Goal: Task Accomplishment & Management: Complete application form

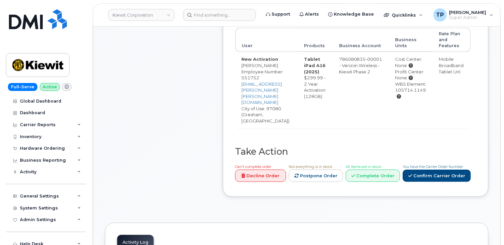
scroll to position [265, 0]
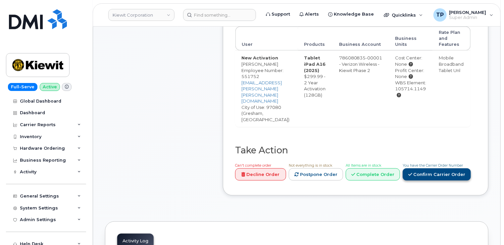
click at [448, 168] on link "Confirm Carrier Order" at bounding box center [437, 174] width 68 height 12
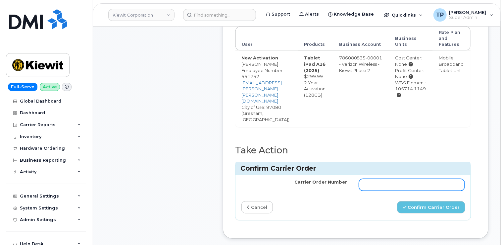
click at [422, 179] on input "Carrier Order Number" at bounding box center [412, 185] width 106 height 12
paste input "MB1000503069817"
type input "MB1000503069817"
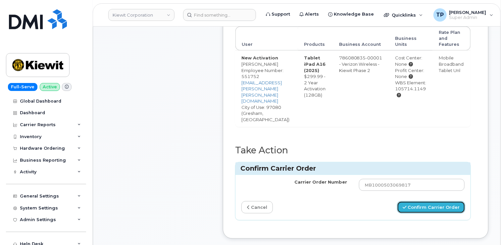
click at [457, 201] on button "Confirm Carrier Order" at bounding box center [431, 207] width 68 height 12
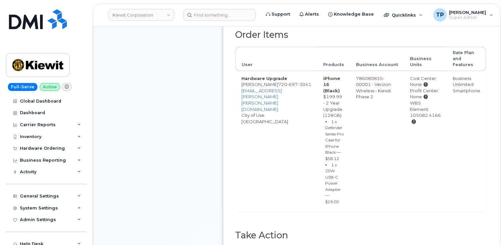
scroll to position [298, 0]
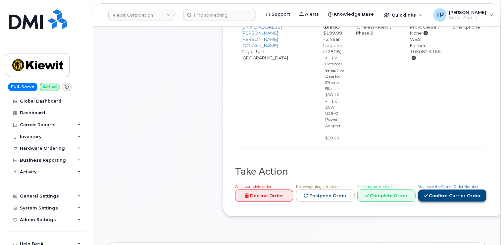
click at [457, 202] on link "Confirm Carrier Order" at bounding box center [453, 195] width 68 height 12
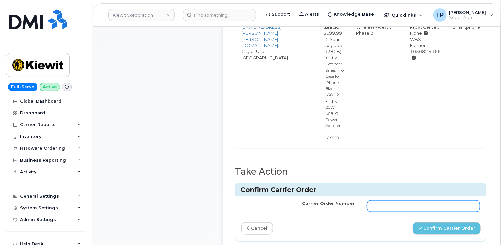
click at [422, 212] on input "Carrier Order Number" at bounding box center [424, 206] width 114 height 12
paste input "MB1000503054453"
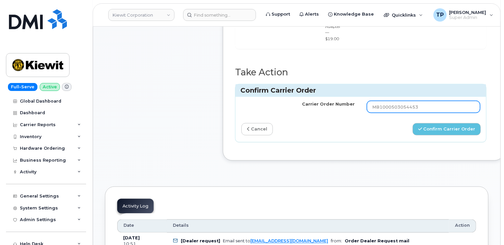
scroll to position [398, 0]
type input "MB1000503054453"
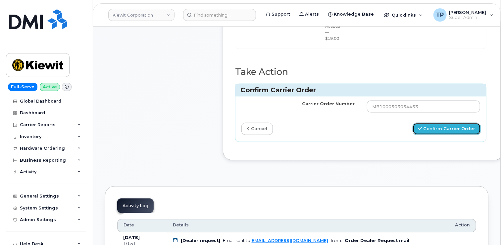
click at [445, 135] on button "Confirm Carrier Order" at bounding box center [447, 129] width 68 height 12
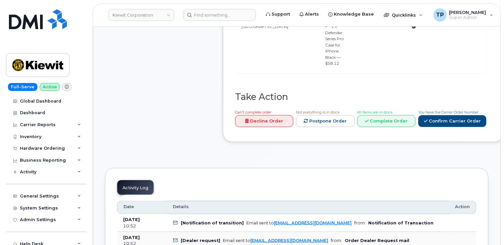
scroll to position [365, 0]
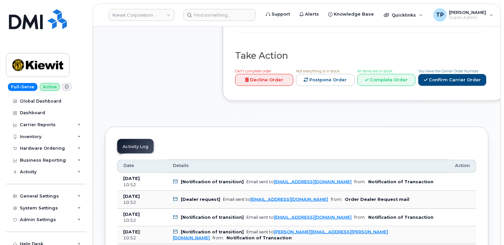
click at [452, 85] on div "You have the Carrier Order Number Confirm Carrier Order" at bounding box center [453, 77] width 68 height 19
click at [453, 86] on link "Confirm Carrier Order" at bounding box center [453, 80] width 68 height 12
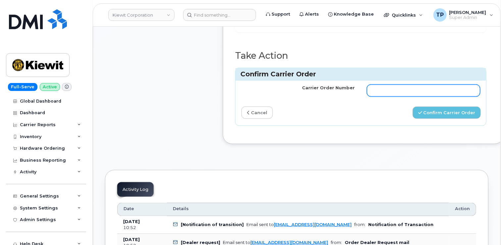
click at [423, 96] on input "Carrier Order Number" at bounding box center [424, 91] width 114 height 12
paste input "MB1000503054386"
type input "MB1000503054386"
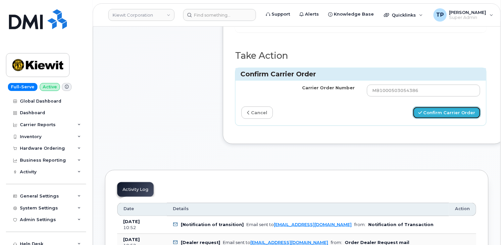
click at [452, 119] on button "Confirm Carrier Order" at bounding box center [447, 112] width 68 height 12
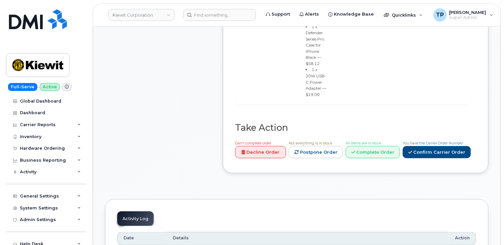
scroll to position [365, 0]
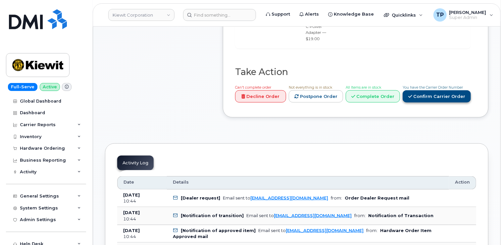
click at [453, 90] on link "Confirm Carrier Order" at bounding box center [437, 96] width 68 height 12
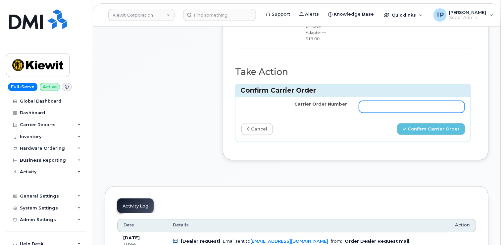
click at [418, 101] on input "Carrier Order Number" at bounding box center [412, 107] width 106 height 12
paste input "MB3000595851966"
type input "MB3000595851966"
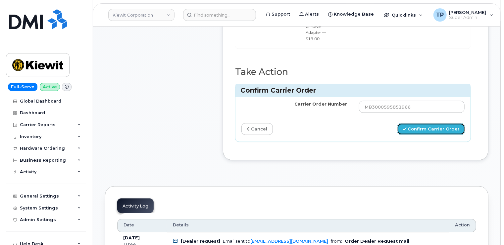
click at [435, 123] on button "Confirm Carrier Order" at bounding box center [431, 129] width 68 height 12
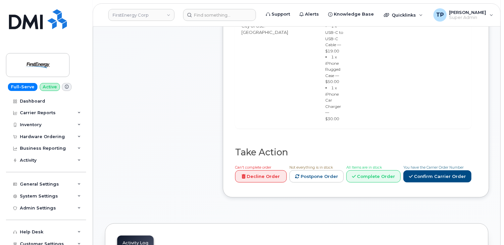
scroll to position [298, 0]
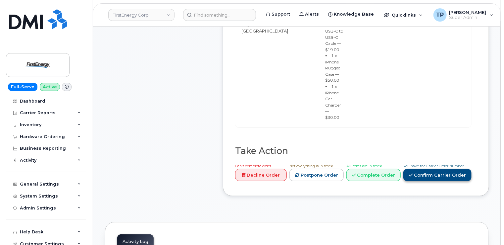
click at [457, 172] on link "Confirm Carrier Order" at bounding box center [438, 175] width 68 height 12
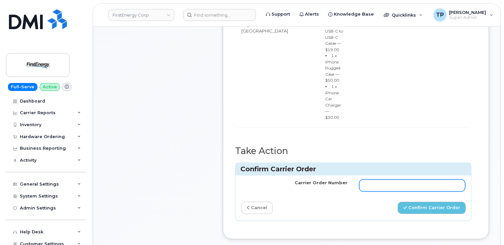
click at [398, 181] on input "Carrier Order Number" at bounding box center [413, 185] width 106 height 12
paste input "MB3000595822530"
type input "MB3000595822530"
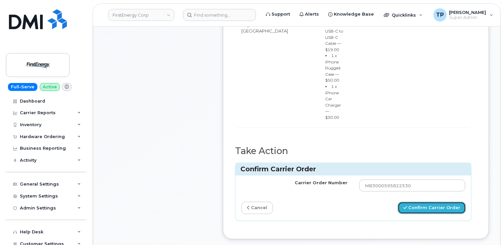
click at [419, 210] on button "Confirm Carrier Order" at bounding box center [432, 208] width 68 height 12
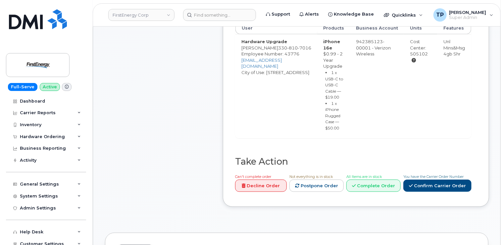
scroll to position [298, 0]
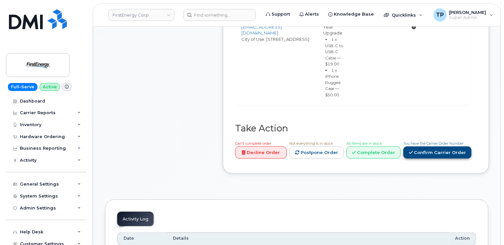
click at [449, 158] on link "Confirm Carrier Order" at bounding box center [438, 152] width 68 height 12
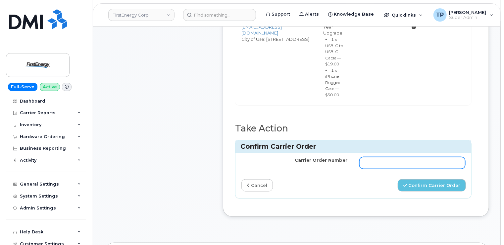
click at [434, 169] on input "Carrier Order Number" at bounding box center [413, 163] width 106 height 12
paste input "MB3000595884254"
type input "MB3000595884254"
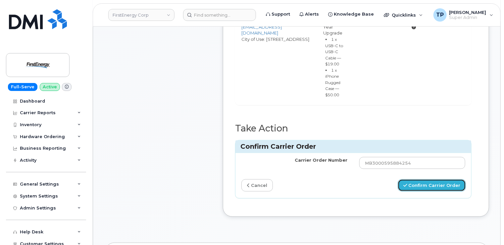
click at [437, 191] on button "Confirm Carrier Order" at bounding box center [432, 185] width 68 height 12
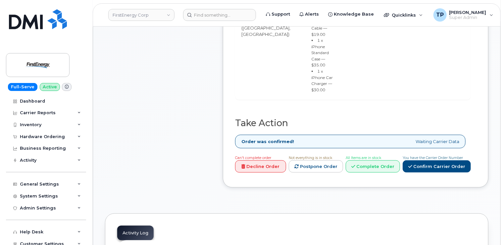
scroll to position [331, 0]
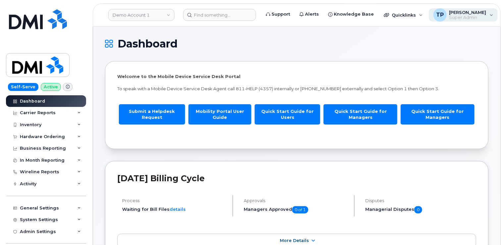
click at [473, 15] on span "Super Admin" at bounding box center [468, 17] width 37 height 5
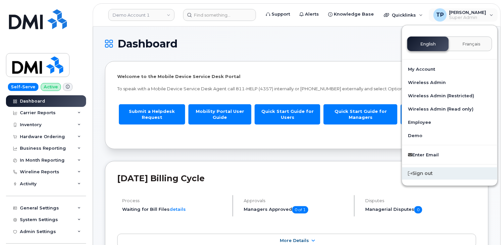
click at [446, 175] on div "Sign out" at bounding box center [449, 173] width 95 height 12
